Goal: Transaction & Acquisition: Purchase product/service

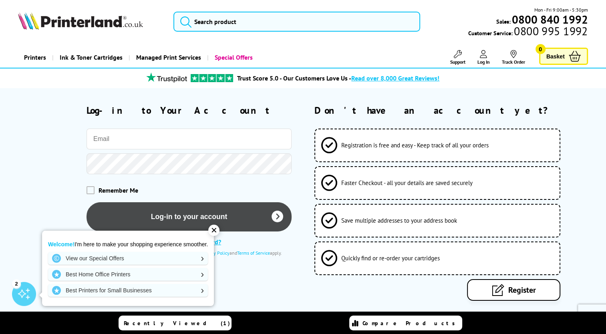
type input "piers.white@dcstechnology.net"
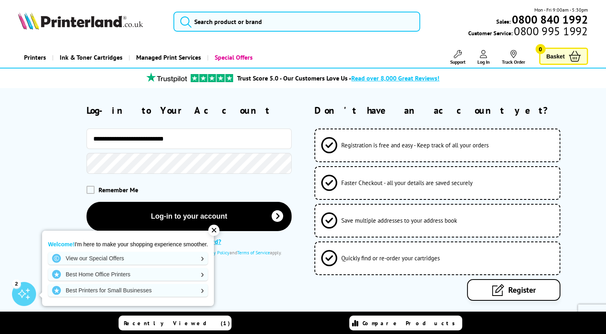
click at [215, 235] on div "✕" at bounding box center [213, 230] width 11 height 11
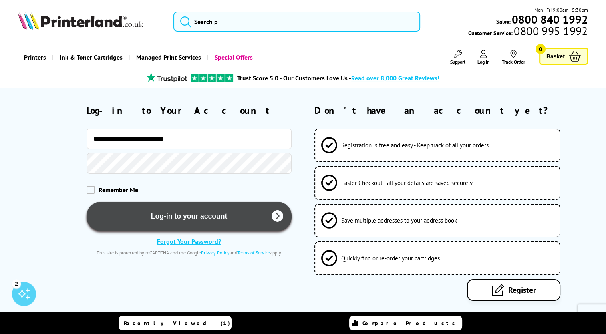
click at [211, 215] on button "Log-in to your account" at bounding box center [188, 216] width 205 height 29
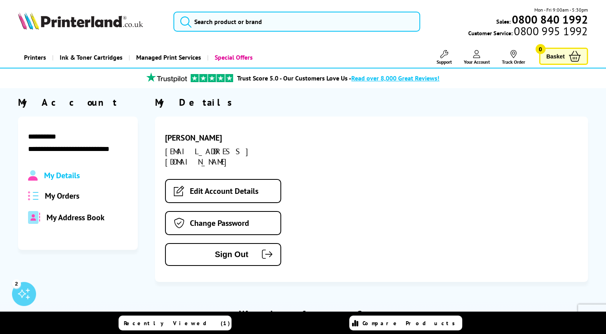
click at [64, 199] on span "My Orders" at bounding box center [62, 196] width 34 height 10
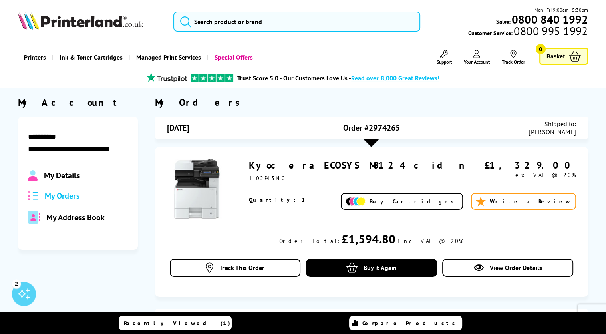
click at [444, 201] on span "Buy Cartridges" at bounding box center [413, 201] width 88 height 7
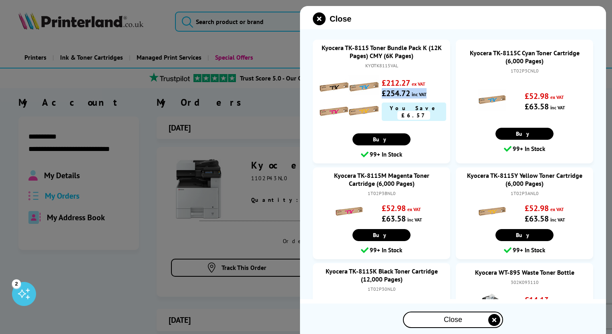
drag, startPoint x: 381, startPoint y: 97, endPoint x: 424, endPoint y: 98, distance: 43.3
click at [424, 98] on div "£254.72 inc VAT" at bounding box center [413, 93] width 65 height 10
copy div "£254.72 inc VAT"
click at [400, 41] on li "Kyocera TK-8115 Toner Bundle Pack K (12K Pages) CMY (6K Pages) KYOTK8115VAL £21…" at bounding box center [381, 102] width 137 height 124
click at [400, 52] on link "Kyocera TK-8115 Toner Bundle Pack K (12K Pages) CMY (6K Pages)" at bounding box center [381, 52] width 121 height 16
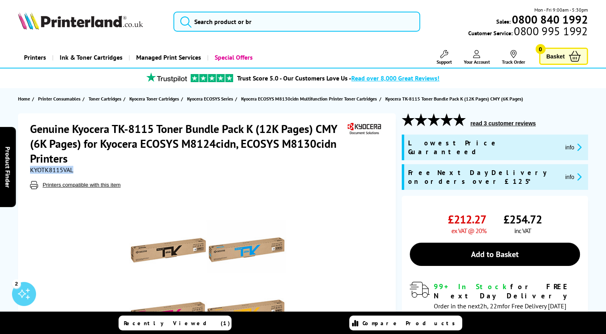
drag, startPoint x: 75, startPoint y: 169, endPoint x: 29, endPoint y: 171, distance: 46.1
click at [29, 171] on div "Genuine Kyocera TK-8115 Toner Bundle Pack K (12K Pages) CMY (6K Pages) for Kyoc…" at bounding box center [206, 268] width 377 height 311
copy span "KYOTK8115VAL"
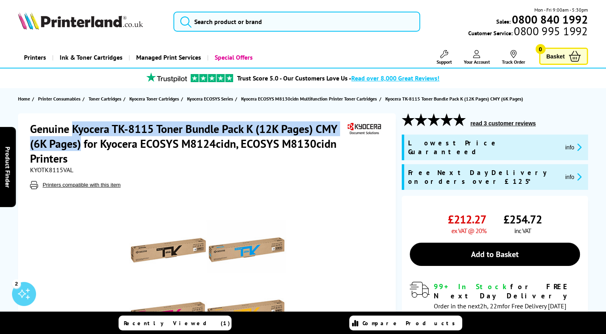
drag, startPoint x: 75, startPoint y: 131, endPoint x: 106, endPoint y: 144, distance: 33.5
click at [106, 144] on h1 "Genuine Kyocera TK-8115 Toner Bundle Pack K (12K Pages) CMY (6K Pages) for Kyoc…" at bounding box center [187, 143] width 315 height 44
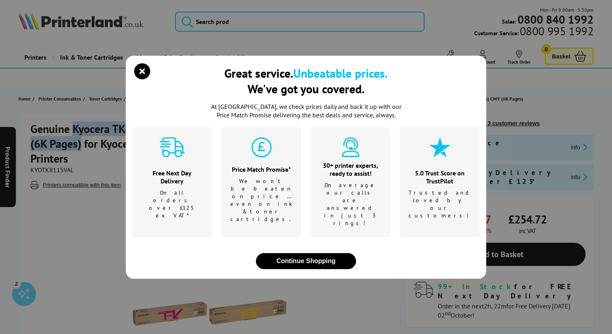
copy h1 "Kyocera TK-8115 Toner Bundle Pack K (12K Pages) CMY (6K Pages)"
click at [143, 79] on icon "close modal" at bounding box center [142, 71] width 16 height 16
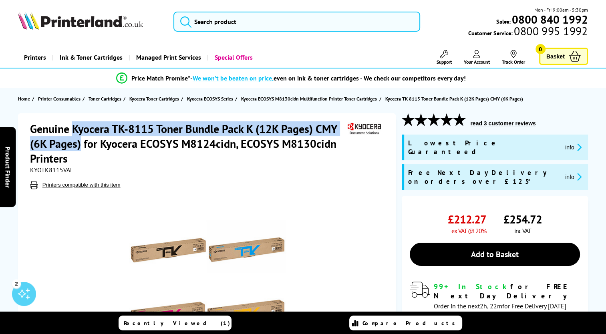
copy h1 "Kyocera TK-8115 Toner Bundle Pack K (12K Pages) CMY (6K Pages)"
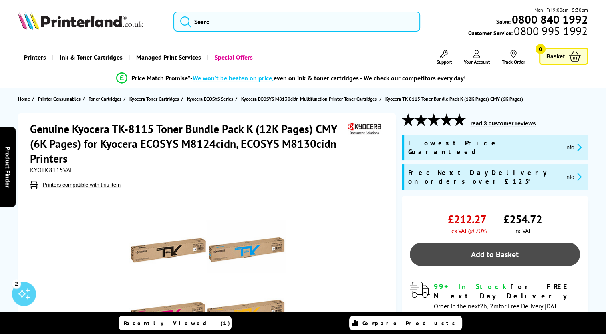
click at [489, 243] on link "Add to Basket" at bounding box center [495, 254] width 170 height 23
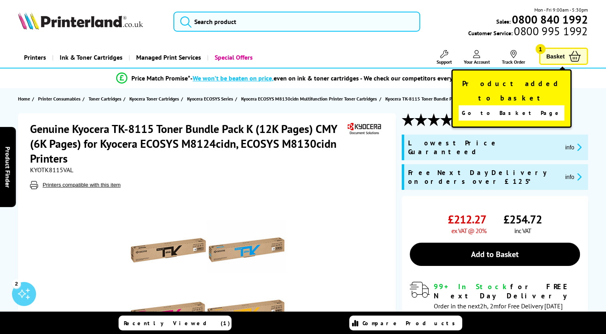
click at [572, 54] on icon at bounding box center [574, 56] width 12 height 11
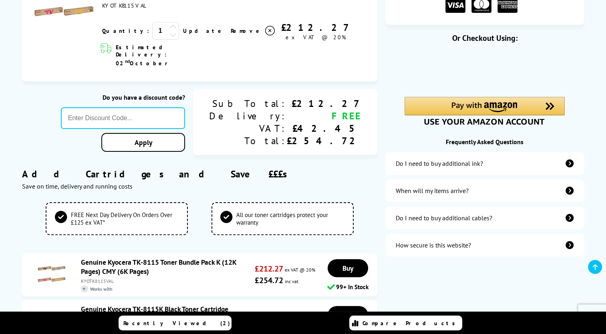
scroll to position [169, 0]
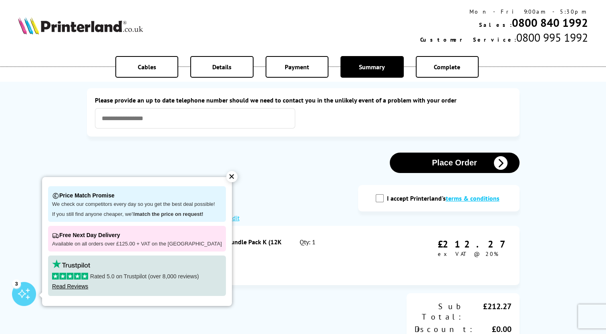
click at [226, 178] on div "✕" at bounding box center [231, 176] width 11 height 11
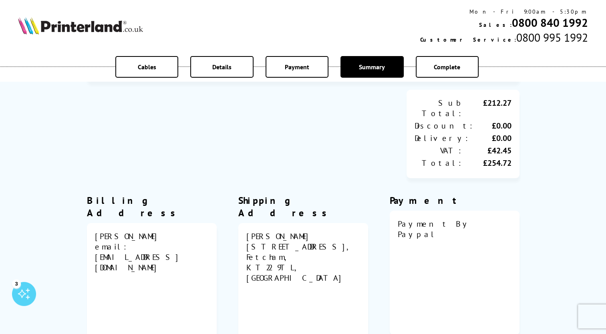
scroll to position [203, 0]
click at [221, 69] on span "Details" at bounding box center [221, 67] width 19 height 8
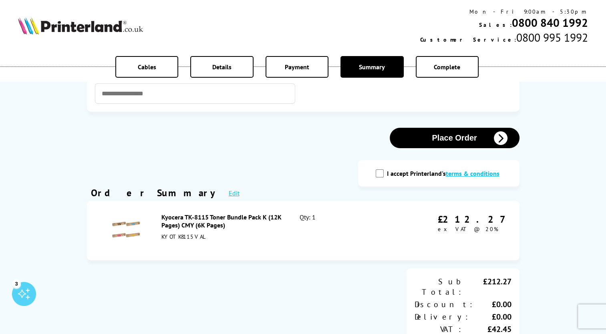
scroll to position [0, 0]
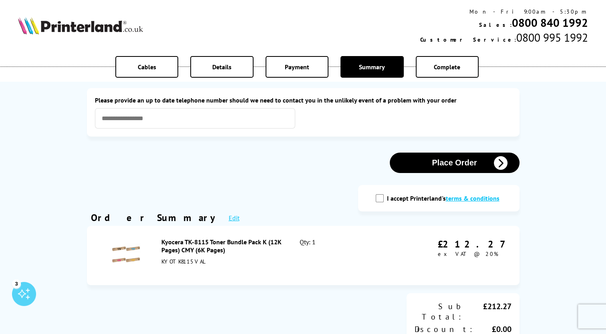
click at [229, 219] on link "Edit" at bounding box center [234, 218] width 11 height 8
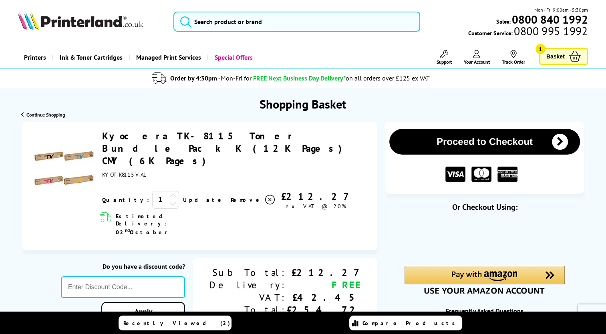
click at [477, 56] on icon at bounding box center [476, 54] width 7 height 8
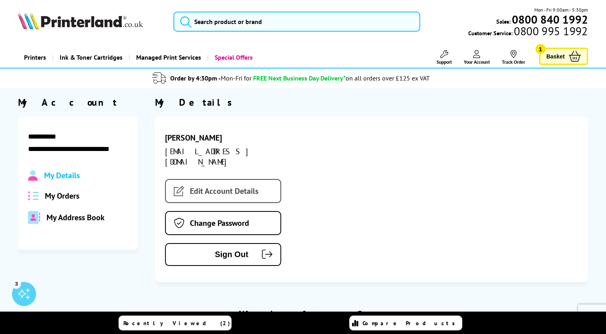
click at [225, 183] on link "Edit Account Details" at bounding box center [223, 191] width 116 height 24
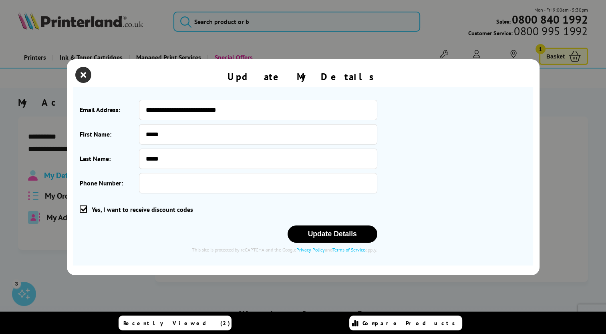
click at [83, 74] on icon "close modal" at bounding box center [83, 75] width 16 height 16
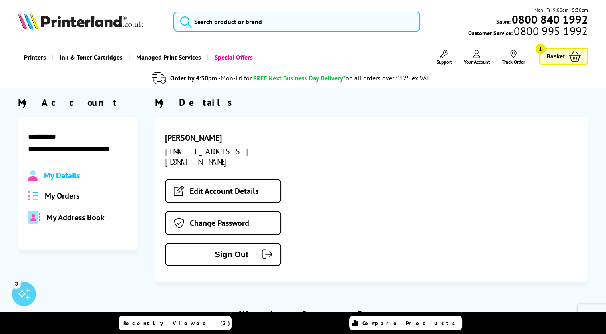
click at [66, 218] on span "My Address Book" at bounding box center [75, 217] width 58 height 10
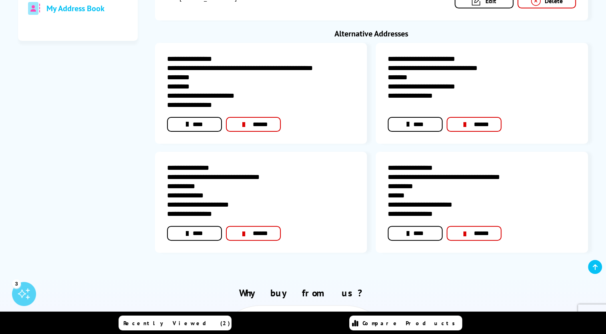
scroll to position [209, 0]
click at [426, 204] on div "**********" at bounding box center [482, 204] width 188 height 9
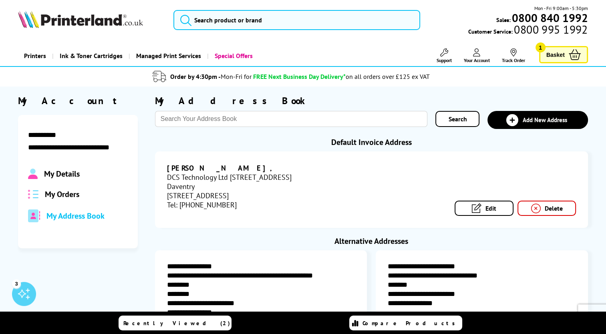
scroll to position [0, 0]
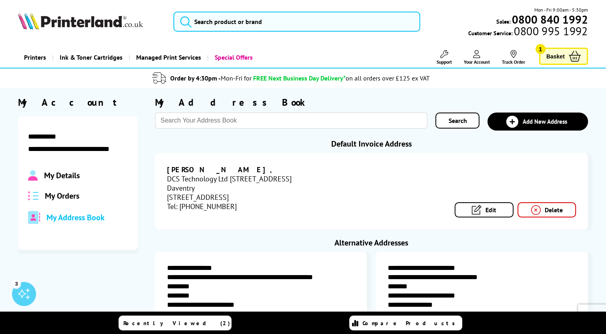
click at [559, 63] on link "Basket 1" at bounding box center [563, 56] width 49 height 17
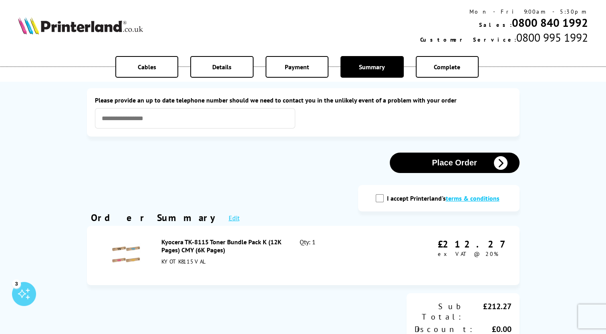
click at [381, 198] on input "I accept Printerland's terms & conditions" at bounding box center [379, 198] width 8 height 8
checkbox input "true"
click at [457, 161] on button "Place Order" at bounding box center [455, 163] width 130 height 20
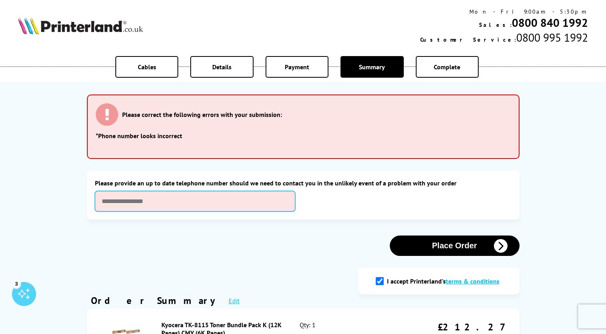
click at [174, 196] on input "text" at bounding box center [195, 201] width 200 height 20
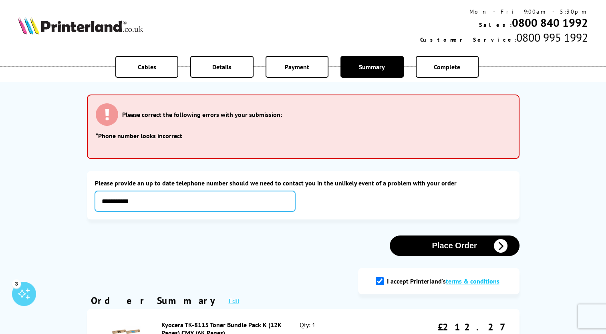
type input "**********"
click at [461, 241] on button "Place Order" at bounding box center [455, 245] width 130 height 20
